Goal: Information Seeking & Learning: Get advice/opinions

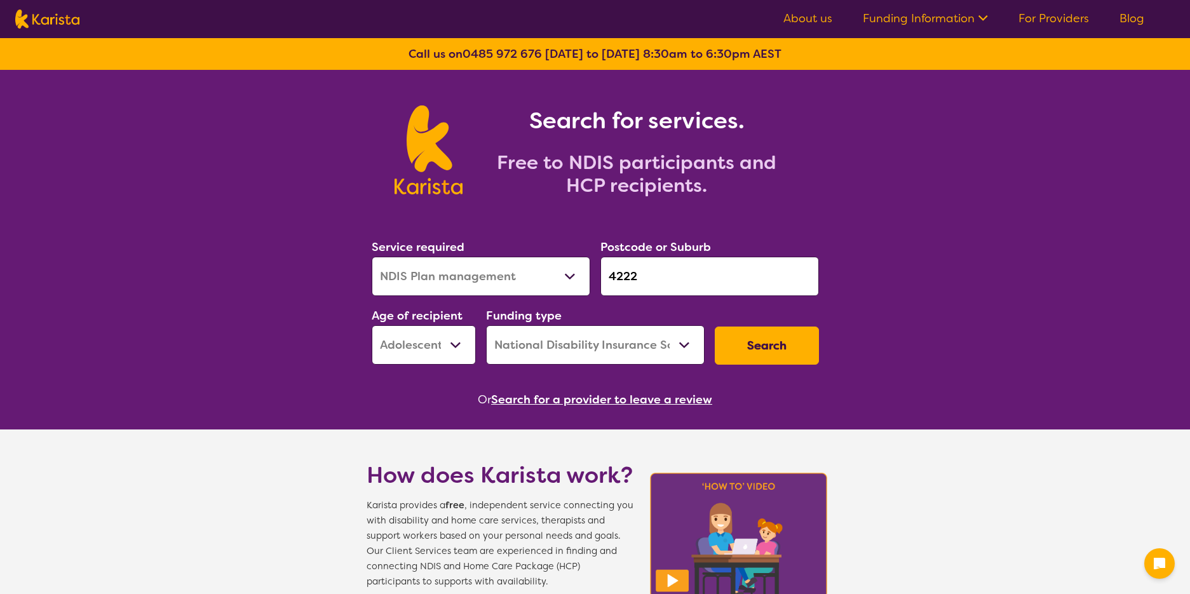
select select "NDIS Plan management"
select select "AS"
select select "NDIS"
click at [765, 347] on button "Search" at bounding box center [767, 345] width 104 height 38
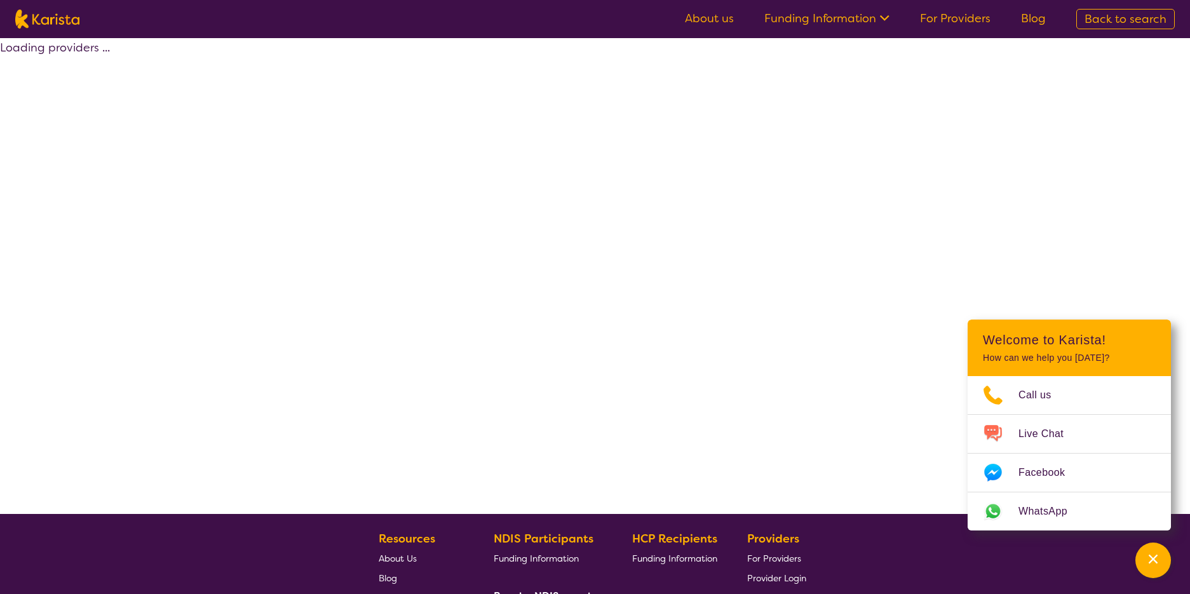
select select "by_score"
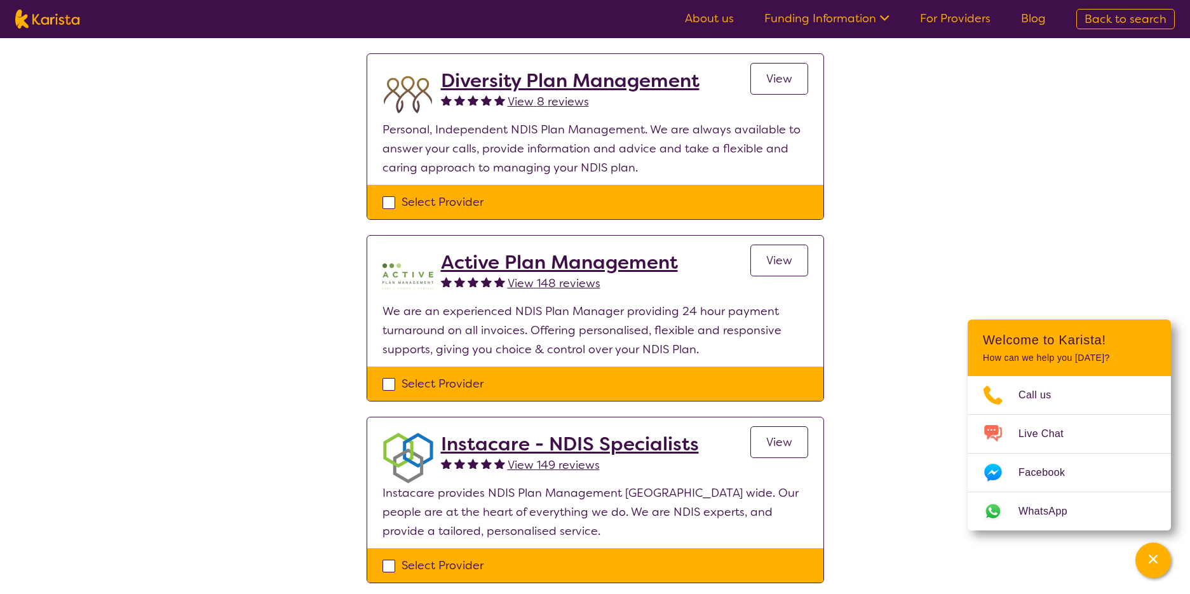
scroll to position [390, 0]
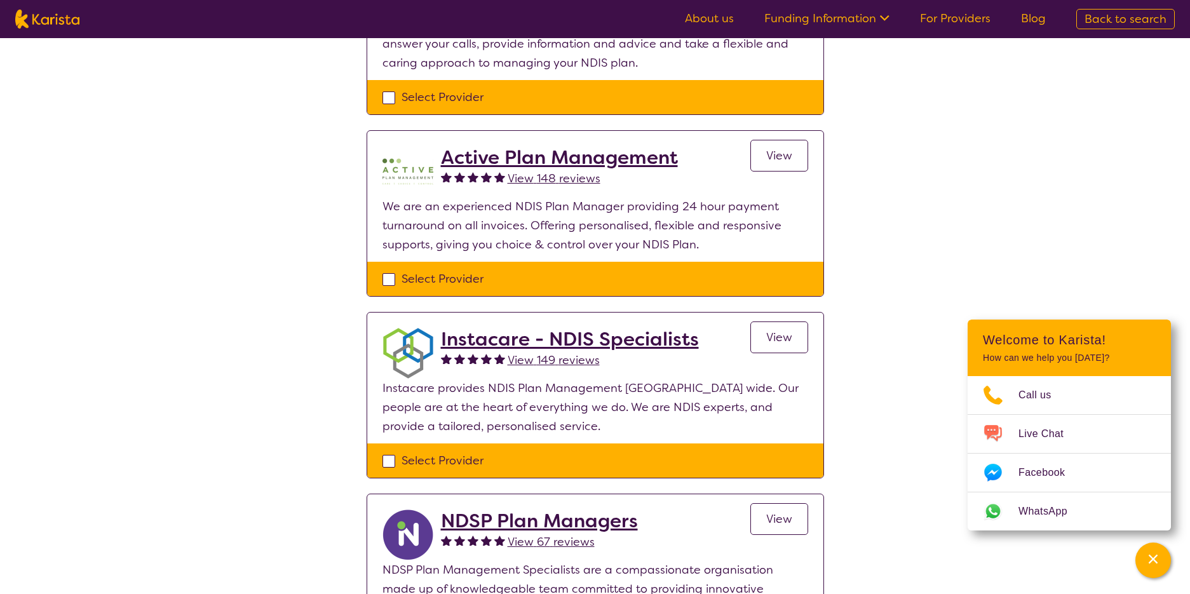
click at [551, 354] on span "View 149 reviews" at bounding box center [553, 359] width 92 height 15
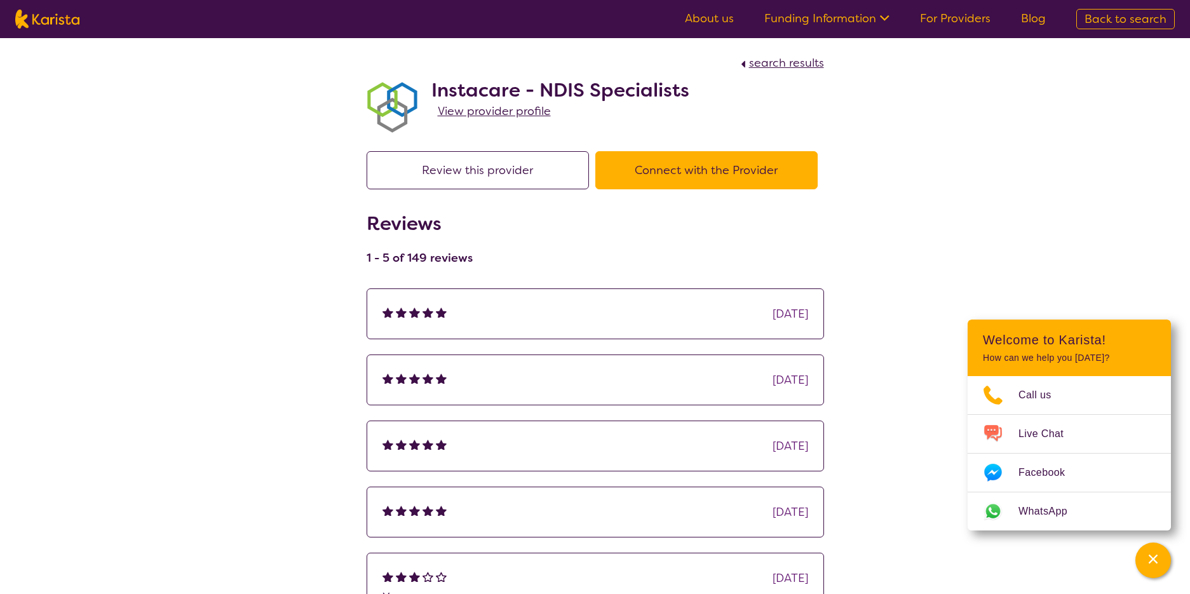
click at [1034, 205] on div "search results Instacare - NDIS Specialists View provider profile Review this p…" at bounding box center [595, 362] width 1190 height 649
